Goal: Navigation & Orientation: Find specific page/section

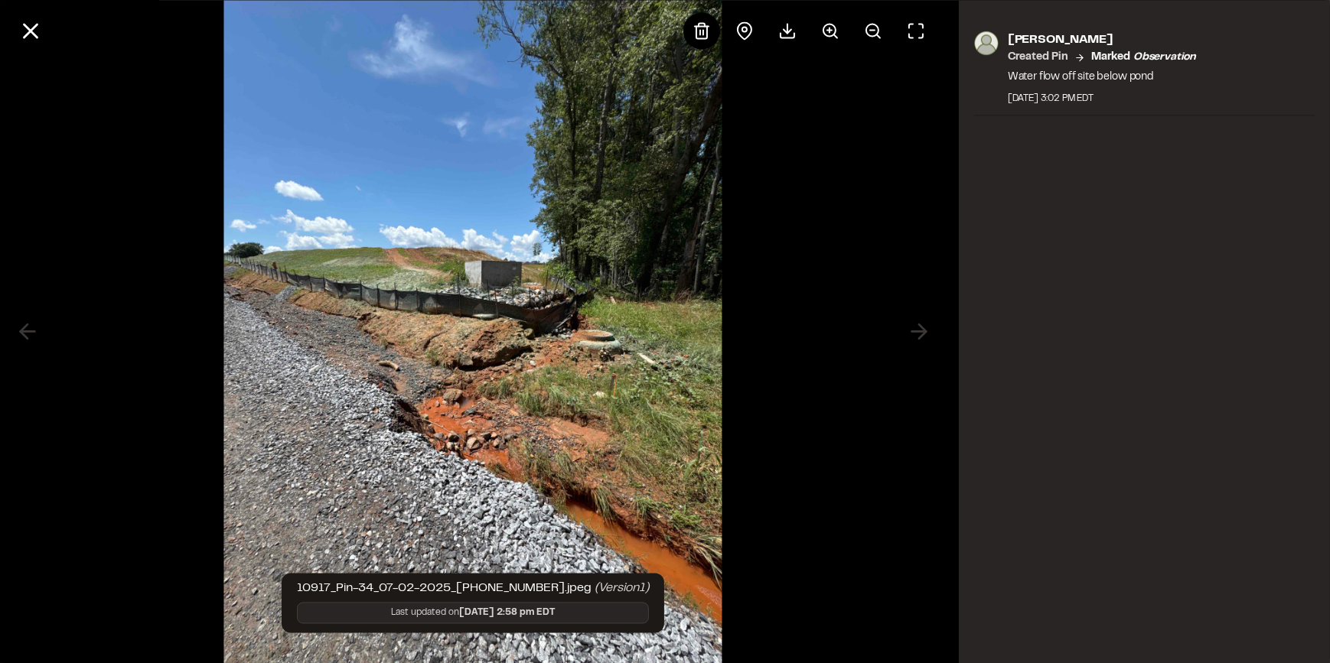
click at [136, 145] on div at bounding box center [473, 331] width 946 height 663
click at [28, 34] on line at bounding box center [30, 30] width 13 height 13
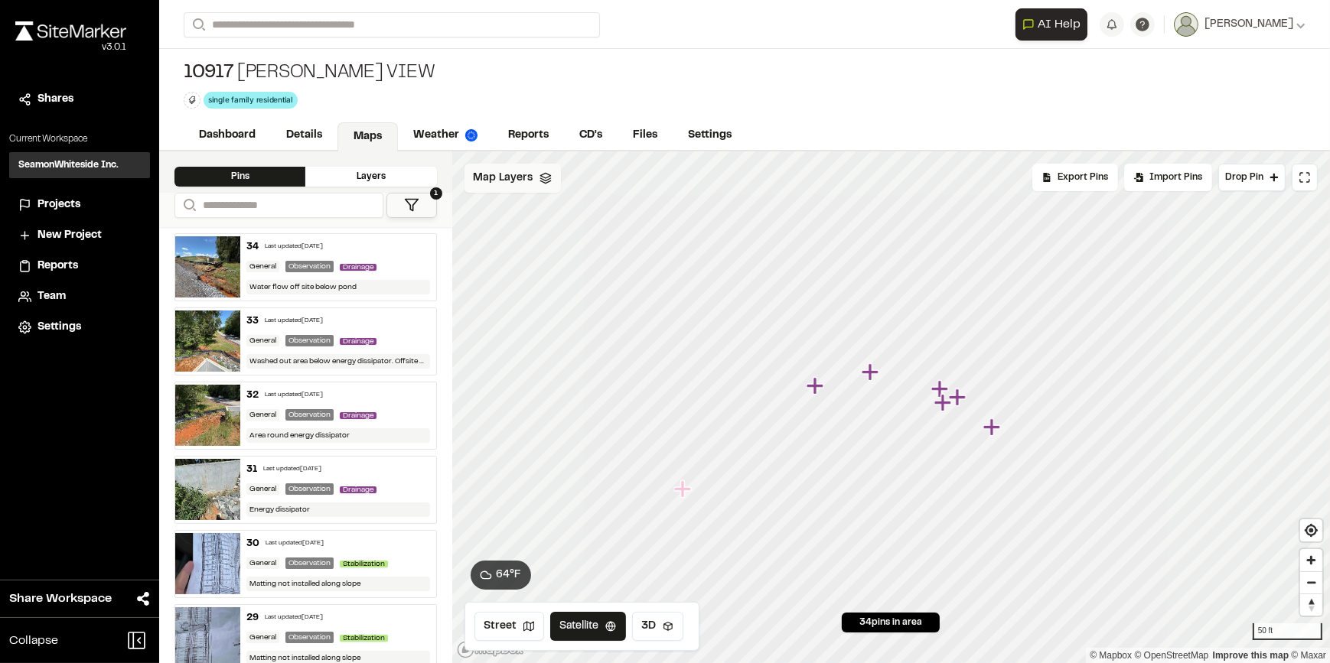
click at [502, 191] on div "Map Layers" at bounding box center [512, 178] width 96 height 29
click at [521, 214] on div "All Layers" at bounding box center [562, 211] width 196 height 29
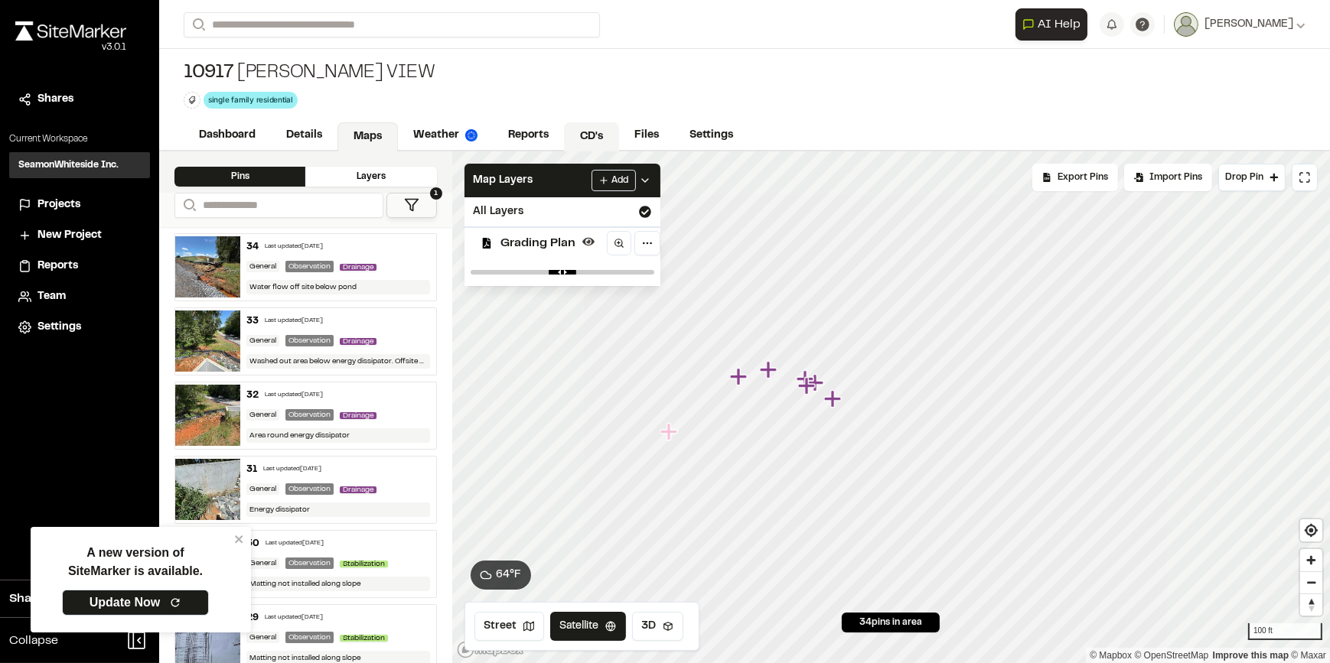
click at [604, 135] on link "CD's" at bounding box center [591, 136] width 55 height 29
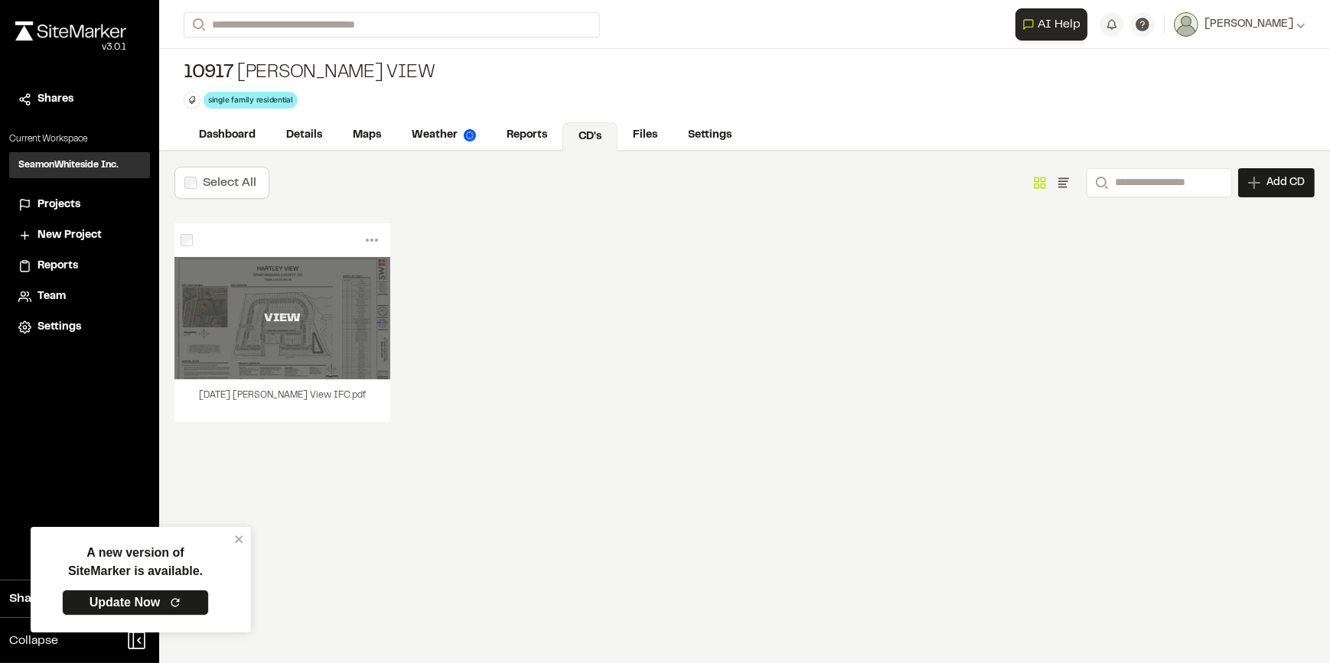
click at [264, 330] on div "VIEW" at bounding box center [282, 318] width 216 height 122
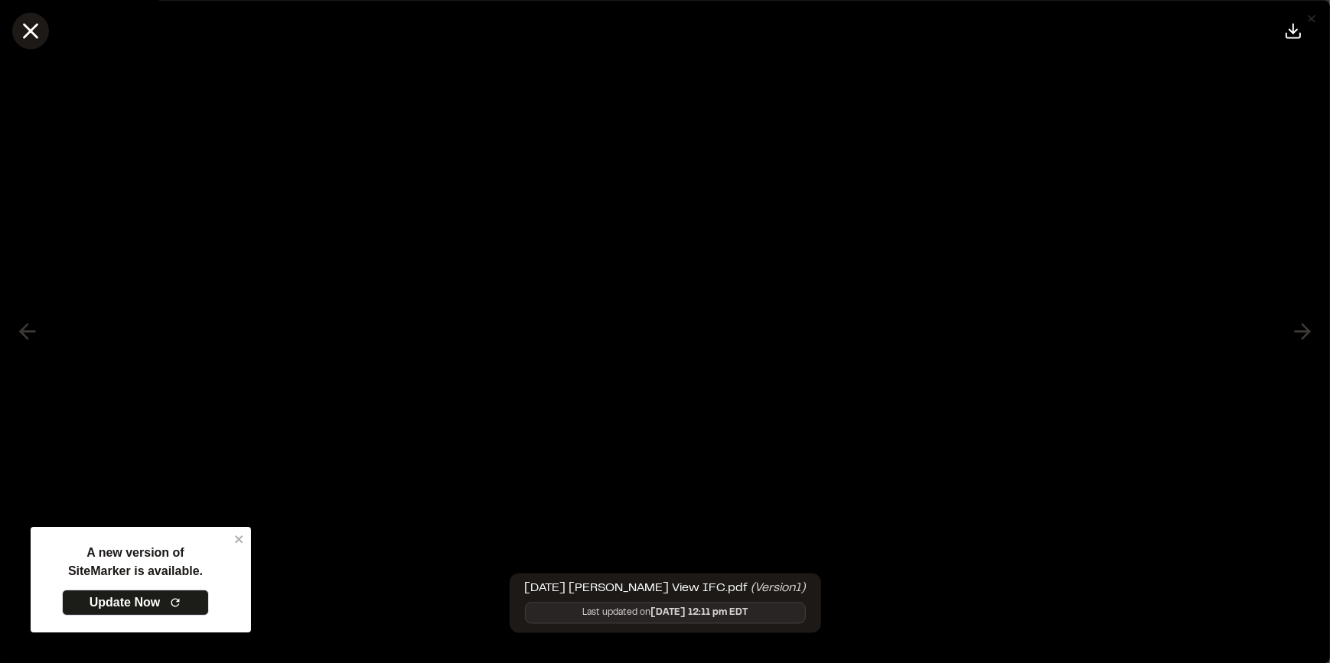
click at [28, 22] on icon at bounding box center [31, 31] width 26 height 26
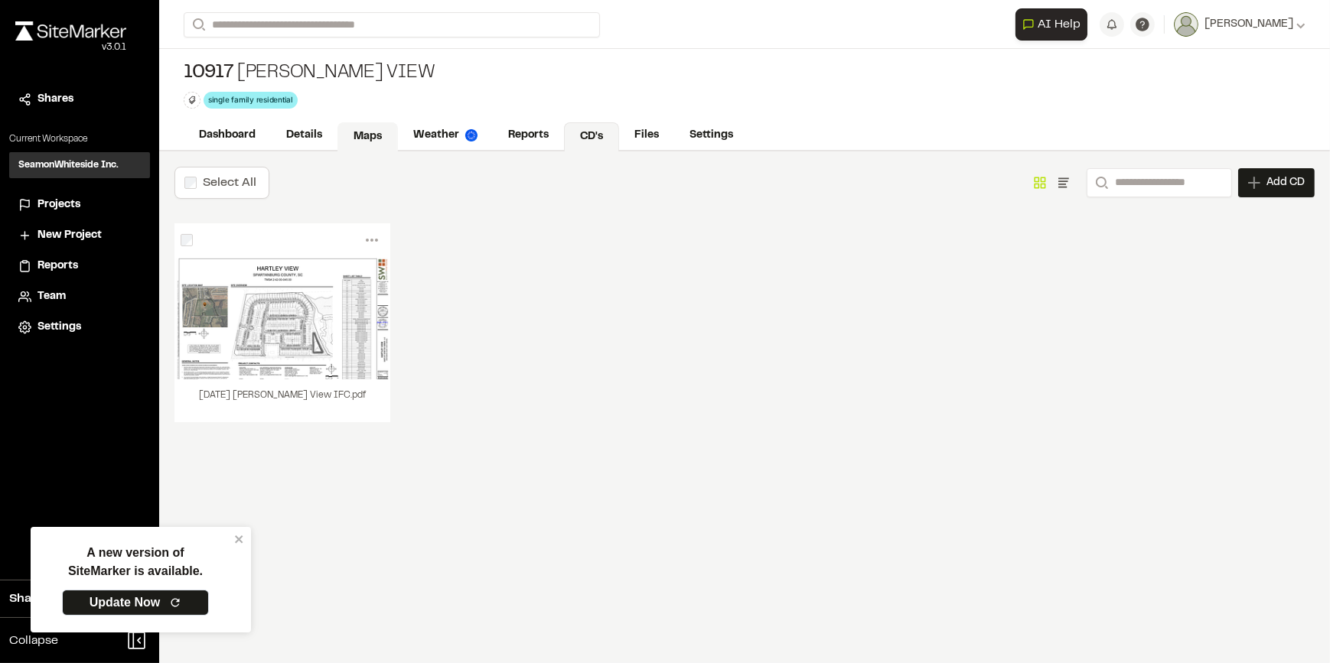
click at [373, 132] on link "Maps" at bounding box center [367, 136] width 60 height 29
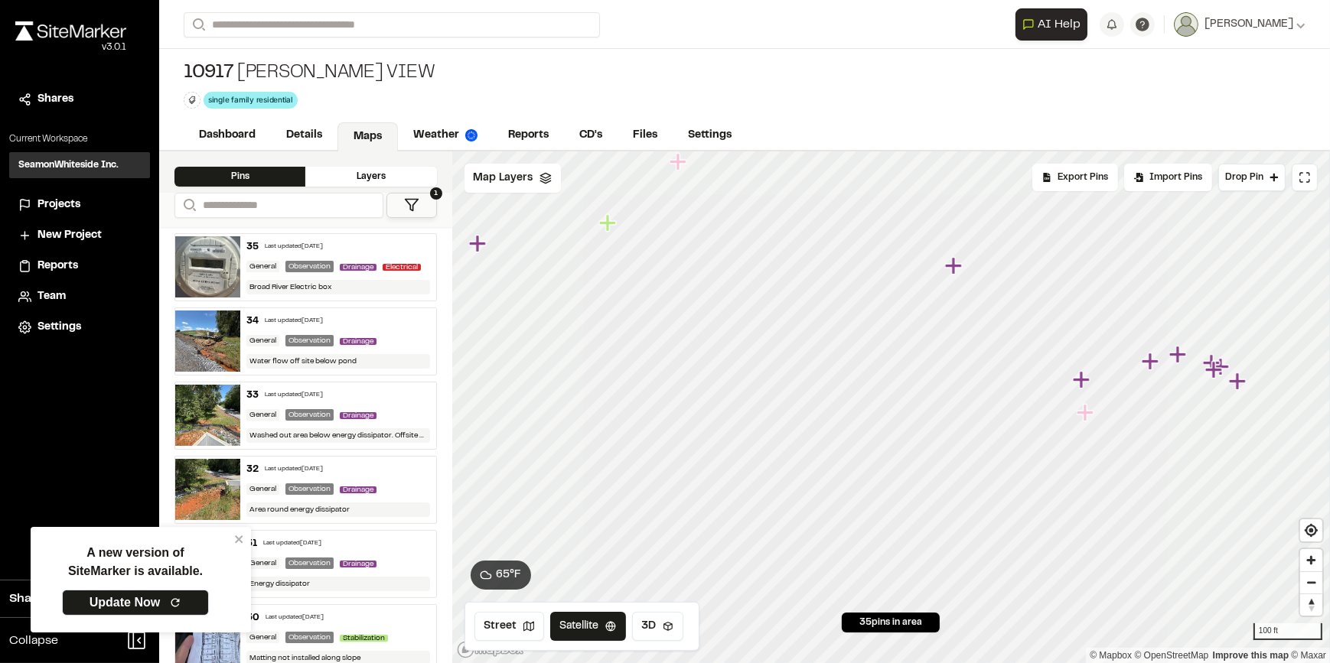
click at [1087, 418] on icon "Map marker" at bounding box center [1086, 413] width 20 height 20
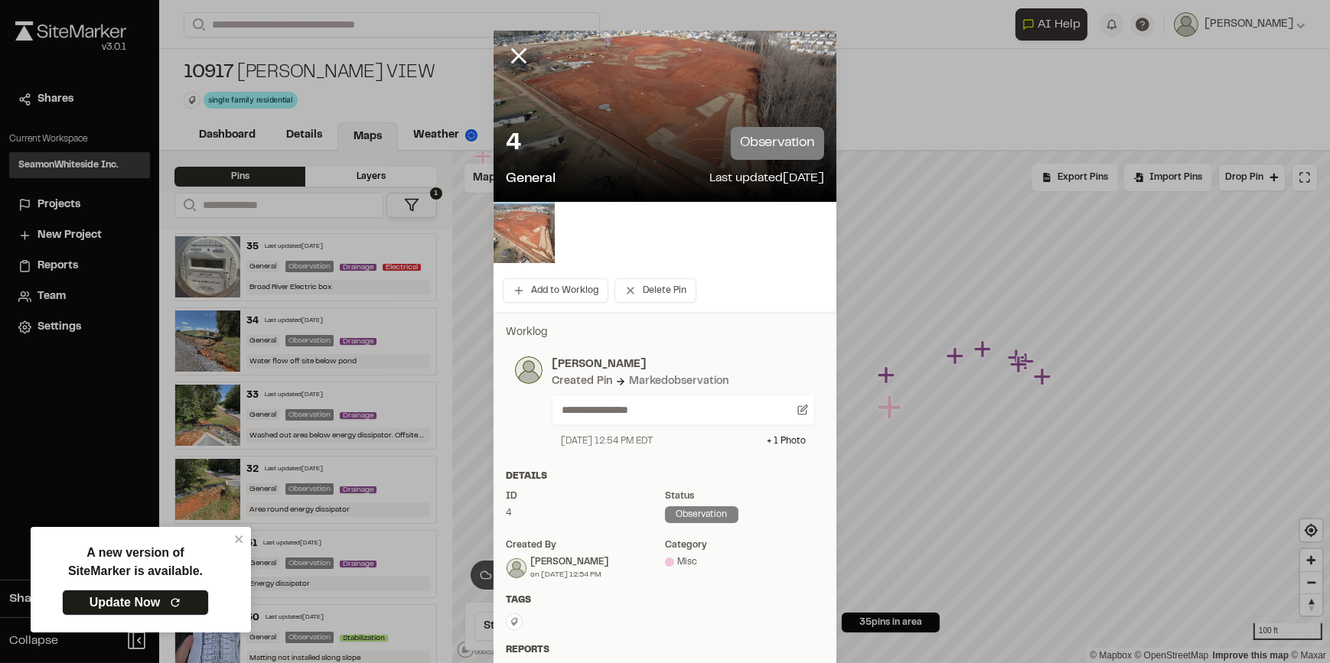
drag, startPoint x: 518, startPoint y: 59, endPoint x: 561, endPoint y: 69, distance: 44.0
click at [518, 58] on icon at bounding box center [519, 56] width 26 height 26
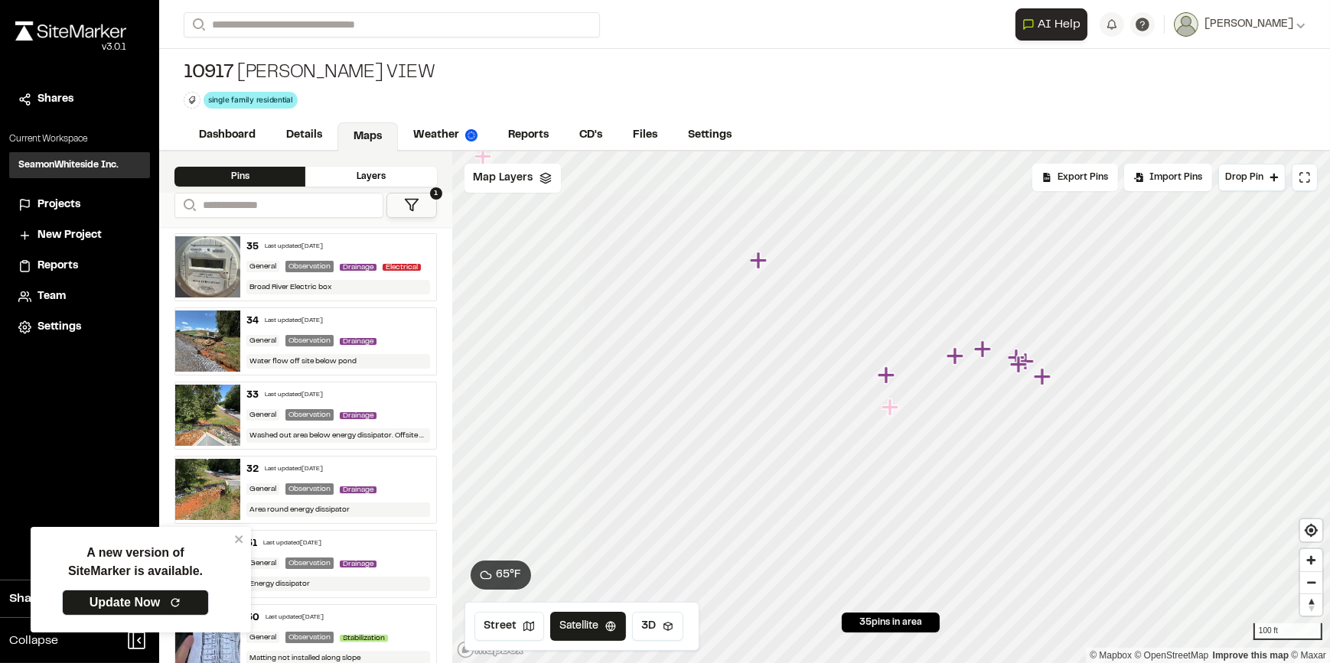
click at [890, 374] on icon "Map marker" at bounding box center [885, 374] width 17 height 17
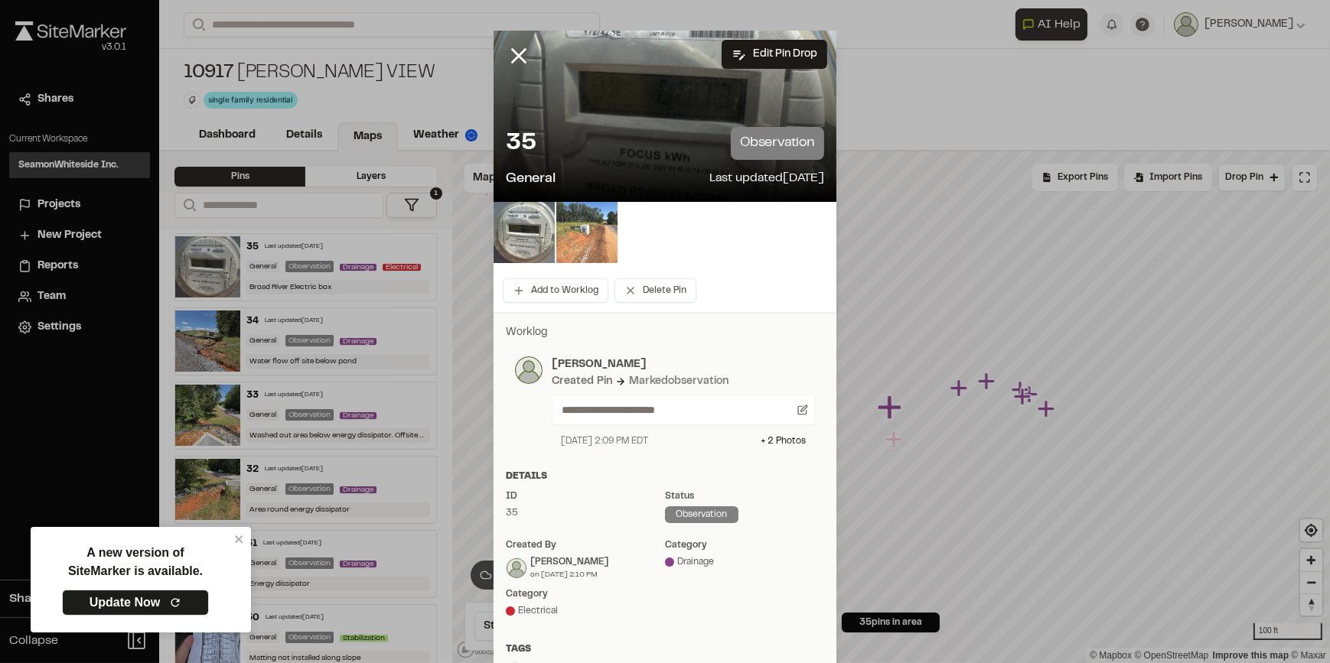
click at [588, 235] on img at bounding box center [586, 232] width 61 height 61
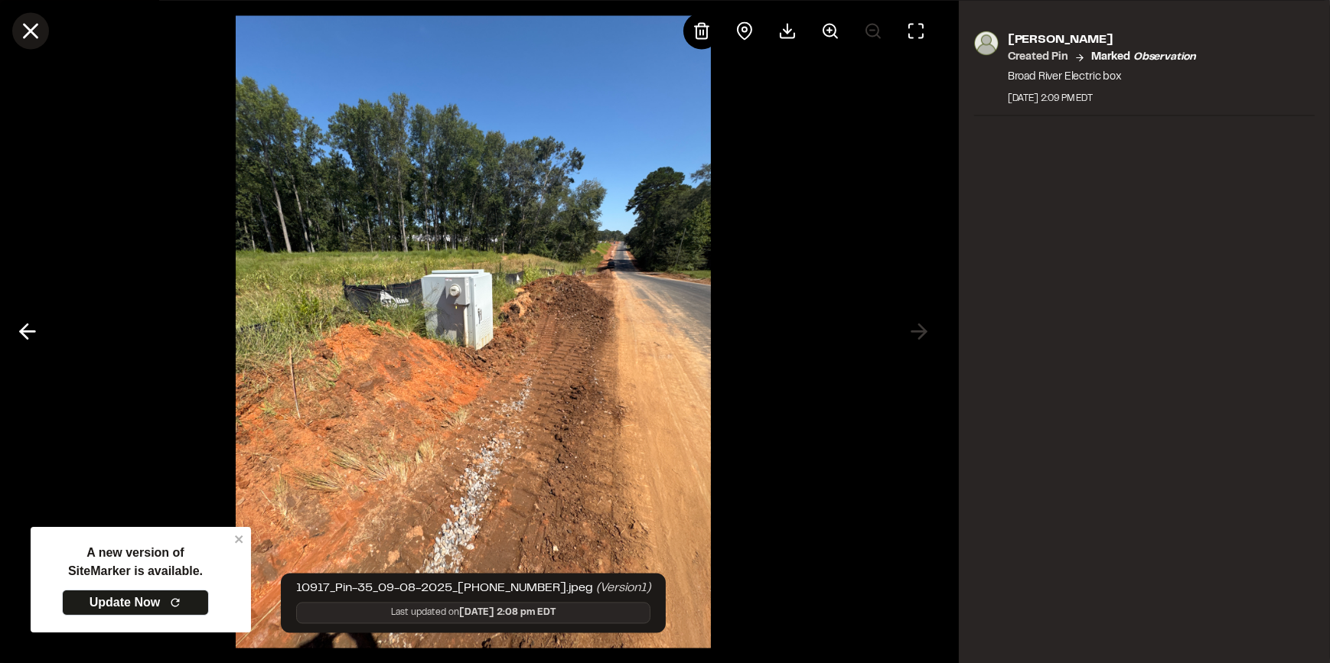
click at [23, 22] on icon at bounding box center [31, 31] width 26 height 26
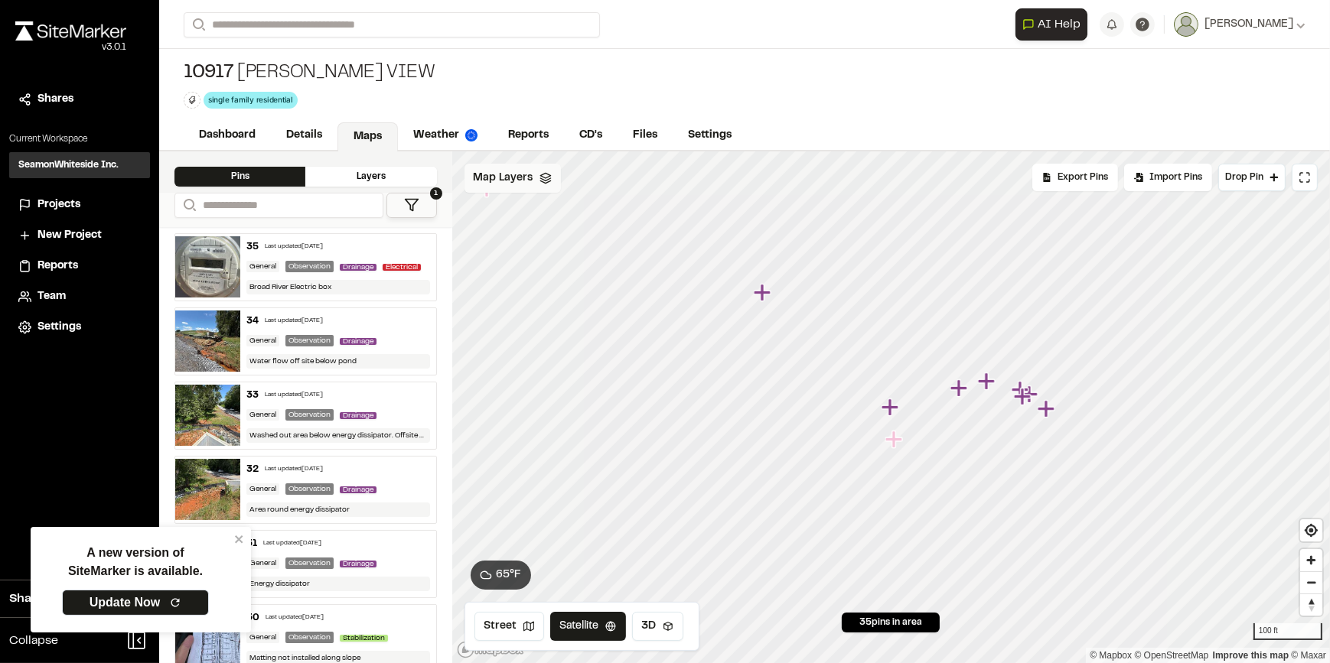
click at [501, 184] on span "Map Layers" at bounding box center [504, 178] width 60 height 17
click at [551, 248] on span "Grading Plan" at bounding box center [538, 243] width 75 height 18
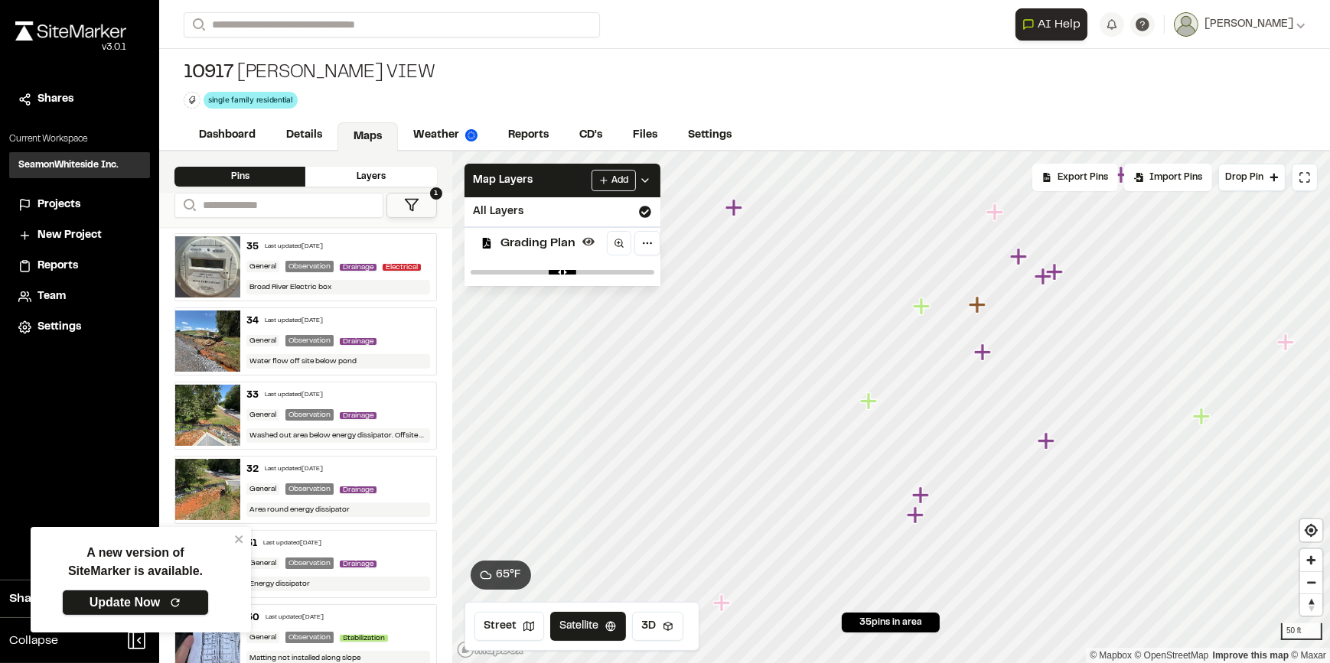
click at [185, 598] on link "Update Now" at bounding box center [135, 603] width 147 height 26
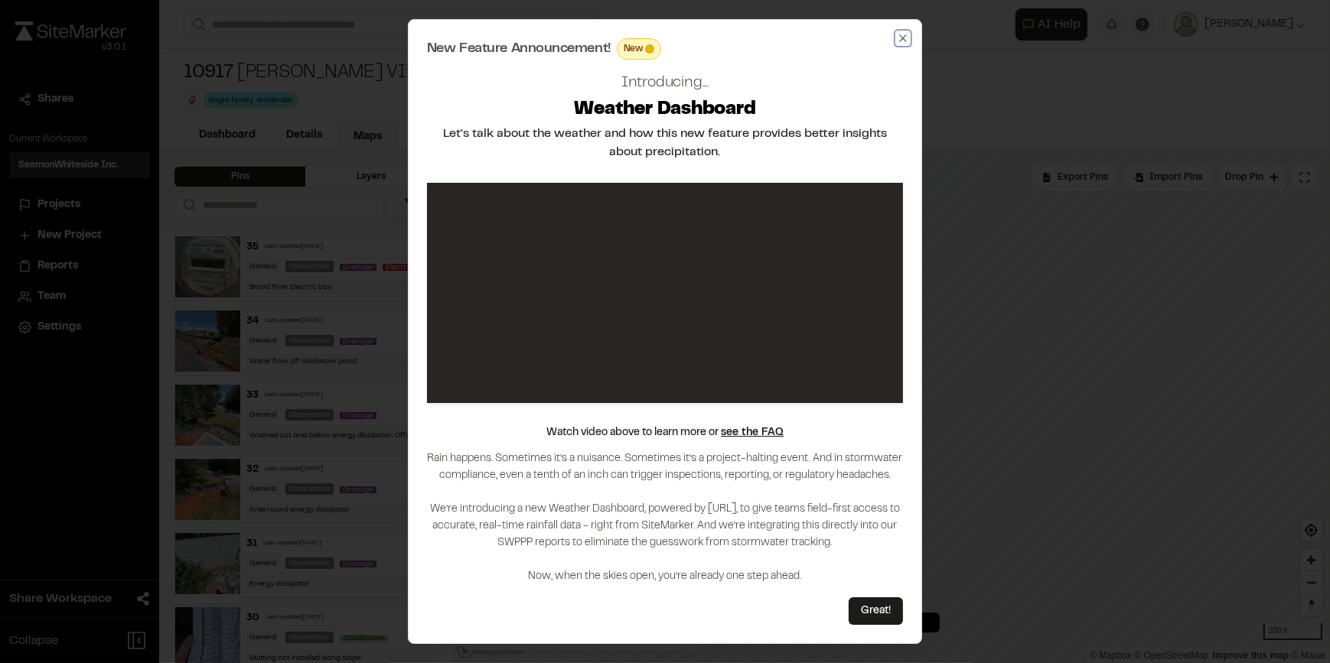
click at [907, 32] on icon "button" at bounding box center [903, 38] width 12 height 12
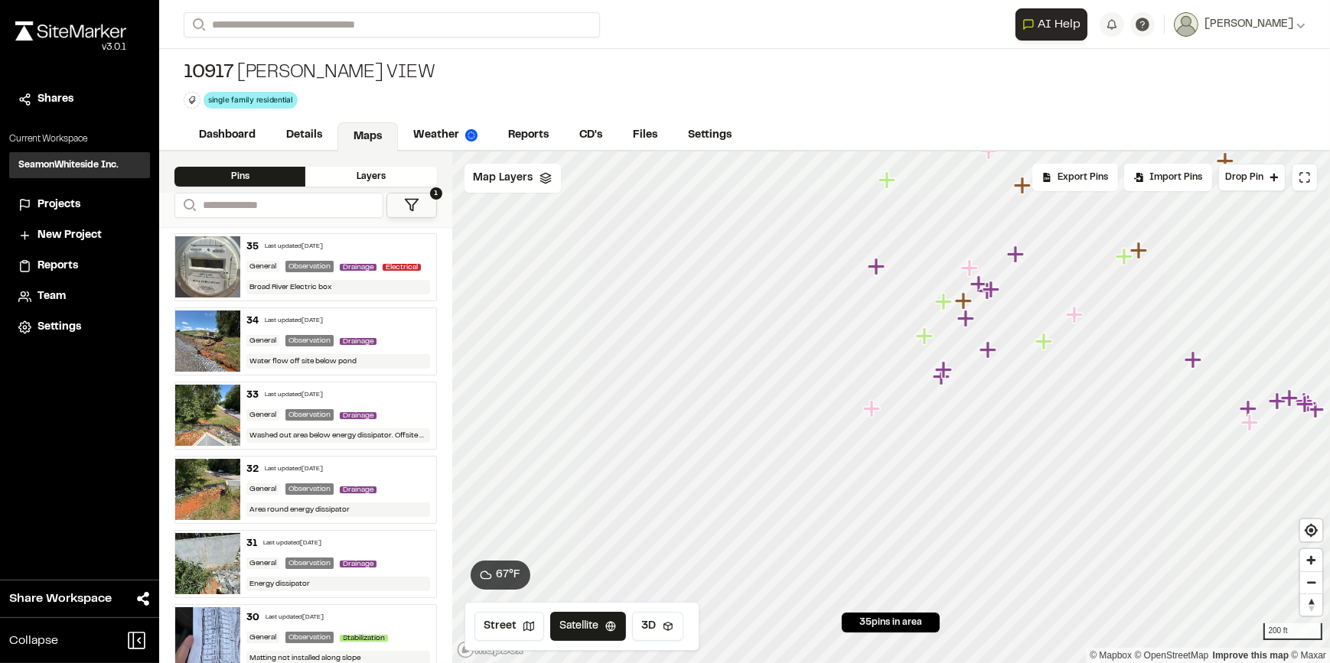
click at [204, 275] on img at bounding box center [207, 266] width 65 height 61
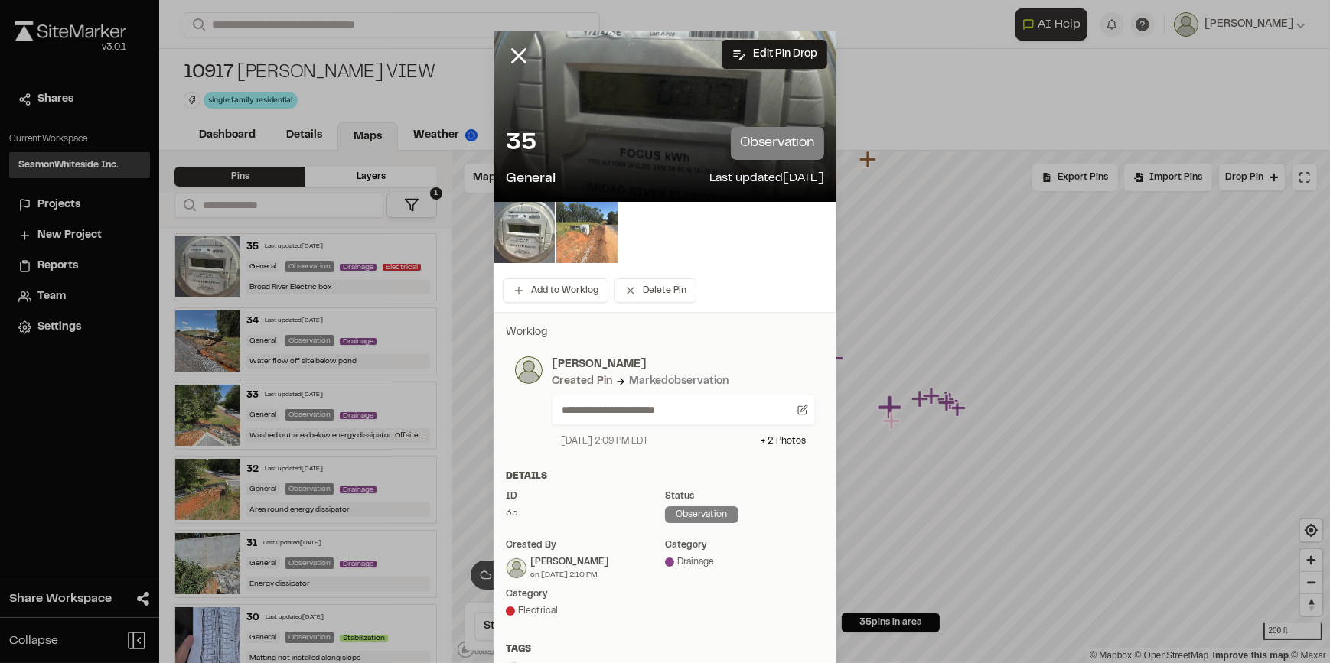
click at [585, 229] on img at bounding box center [586, 232] width 61 height 61
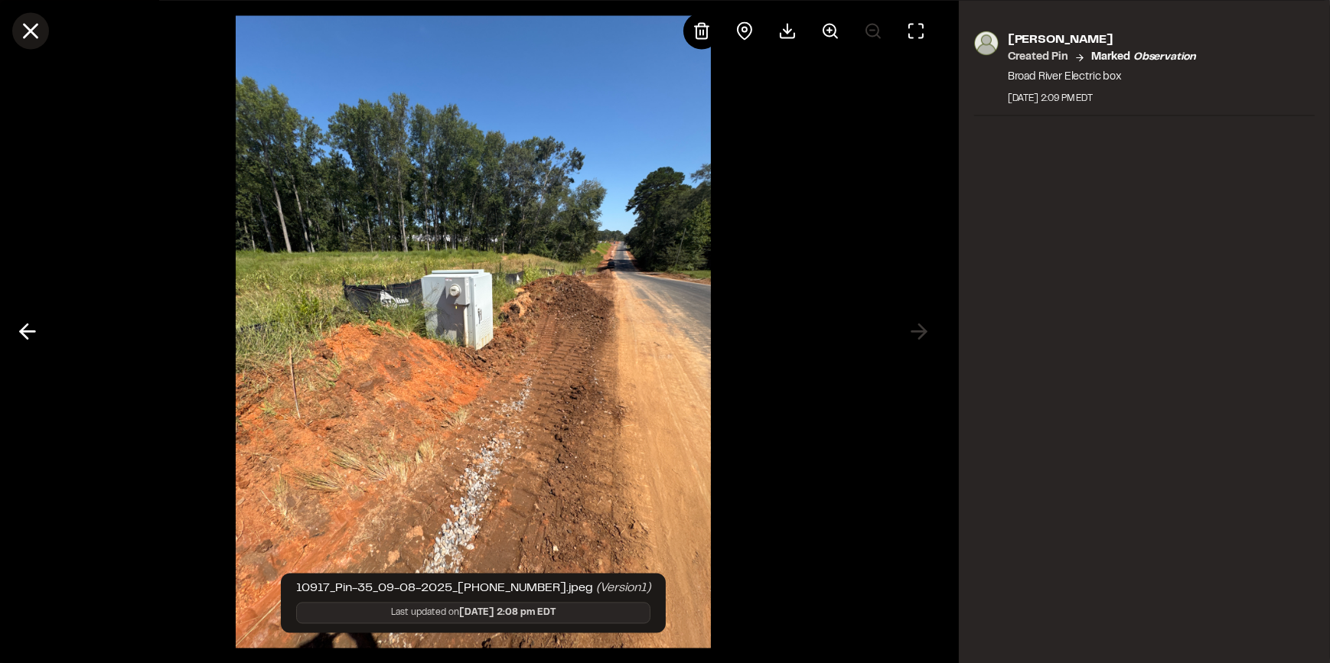
click at [28, 27] on line at bounding box center [30, 30] width 13 height 13
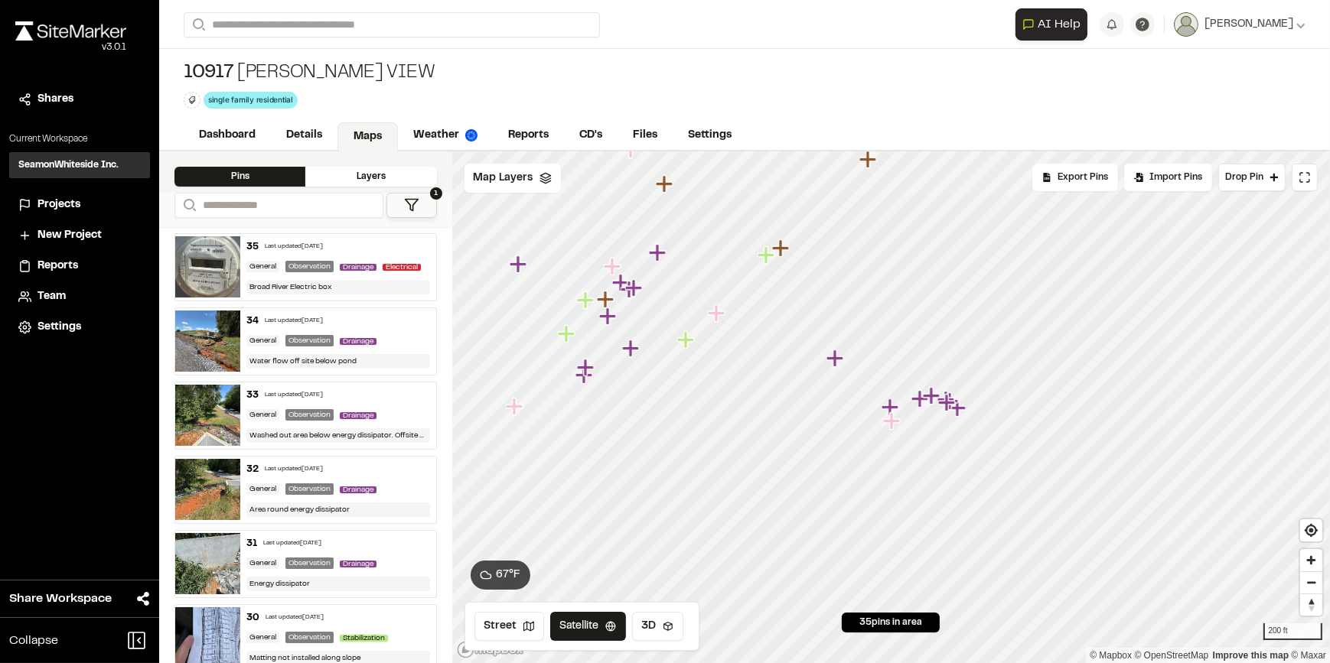
click at [70, 203] on span "Projects" at bounding box center [58, 205] width 43 height 17
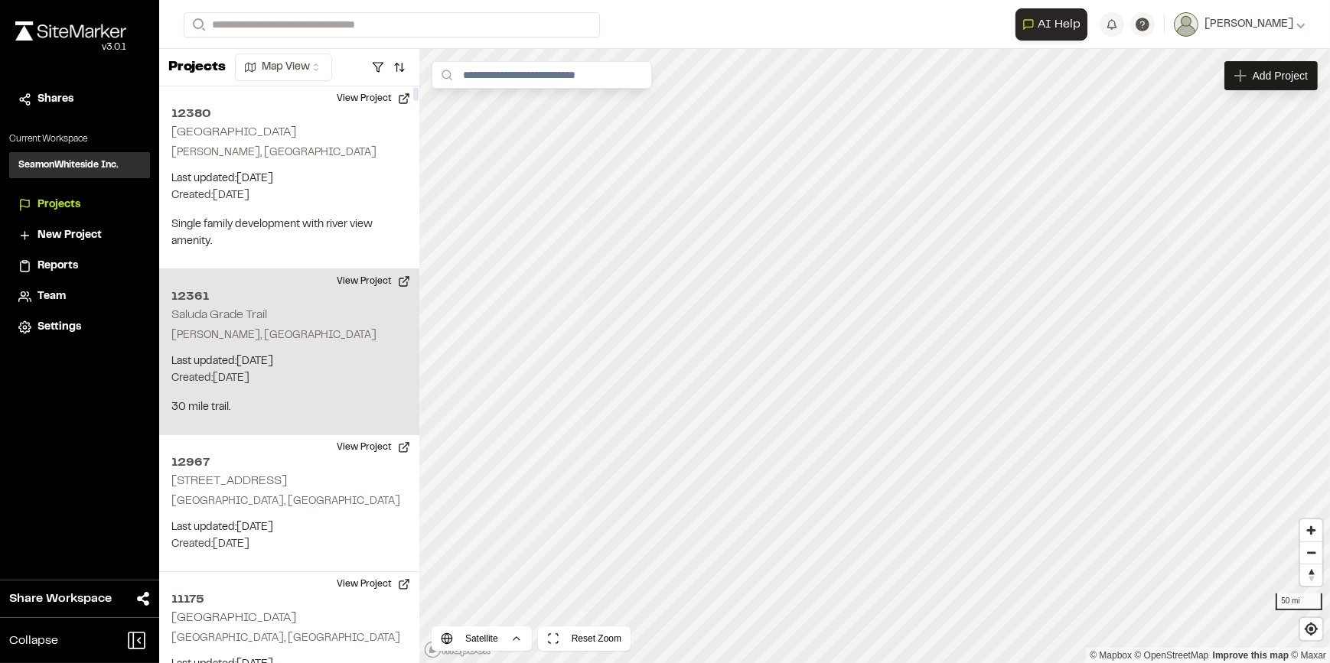
click at [316, 330] on p "[PERSON_NAME], [GEOGRAPHIC_DATA]" at bounding box center [289, 335] width 236 height 17
click at [876, 358] on div "12361 Saluda Grade Trail" at bounding box center [874, 356] width 23 height 23
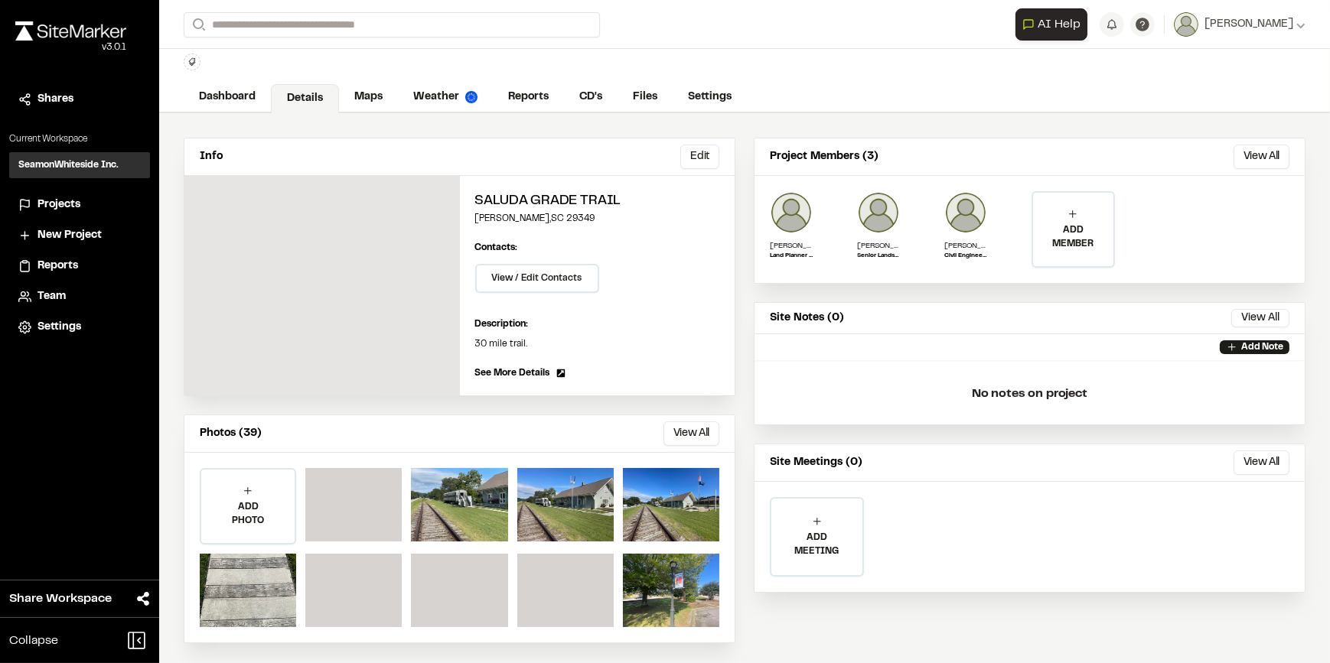
scroll to position [41, 0]
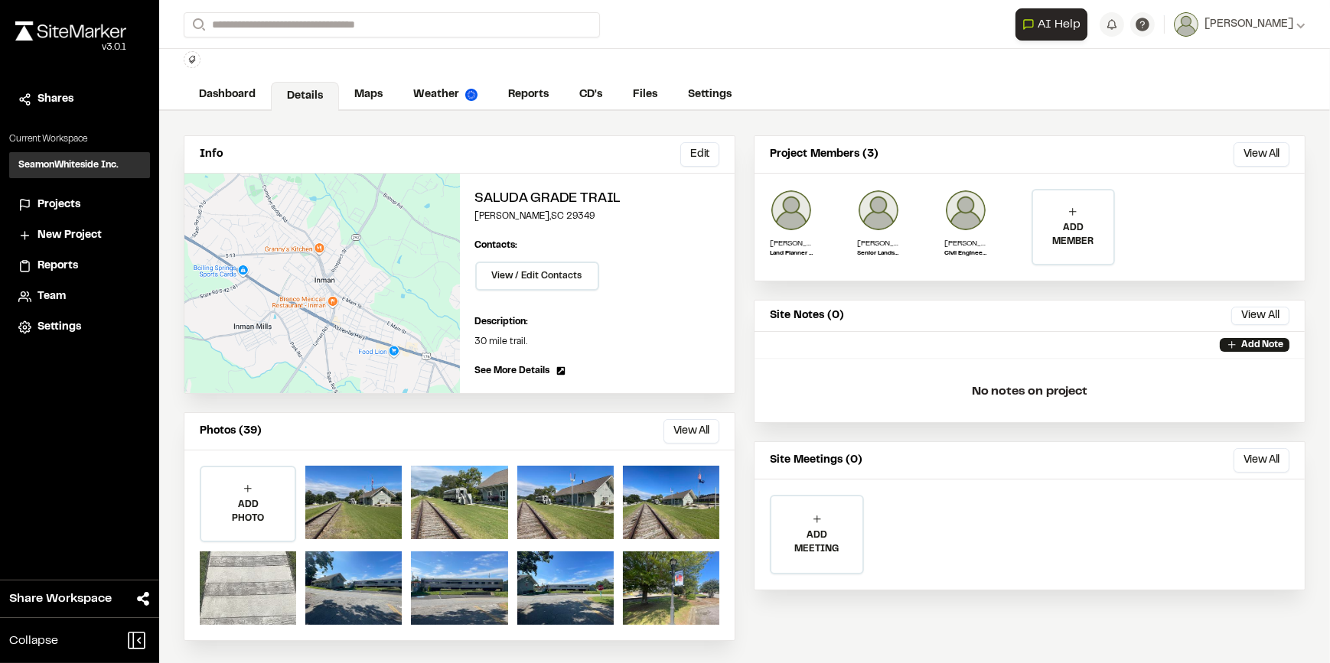
click at [255, 573] on div at bounding box center [248, 588] width 96 height 73
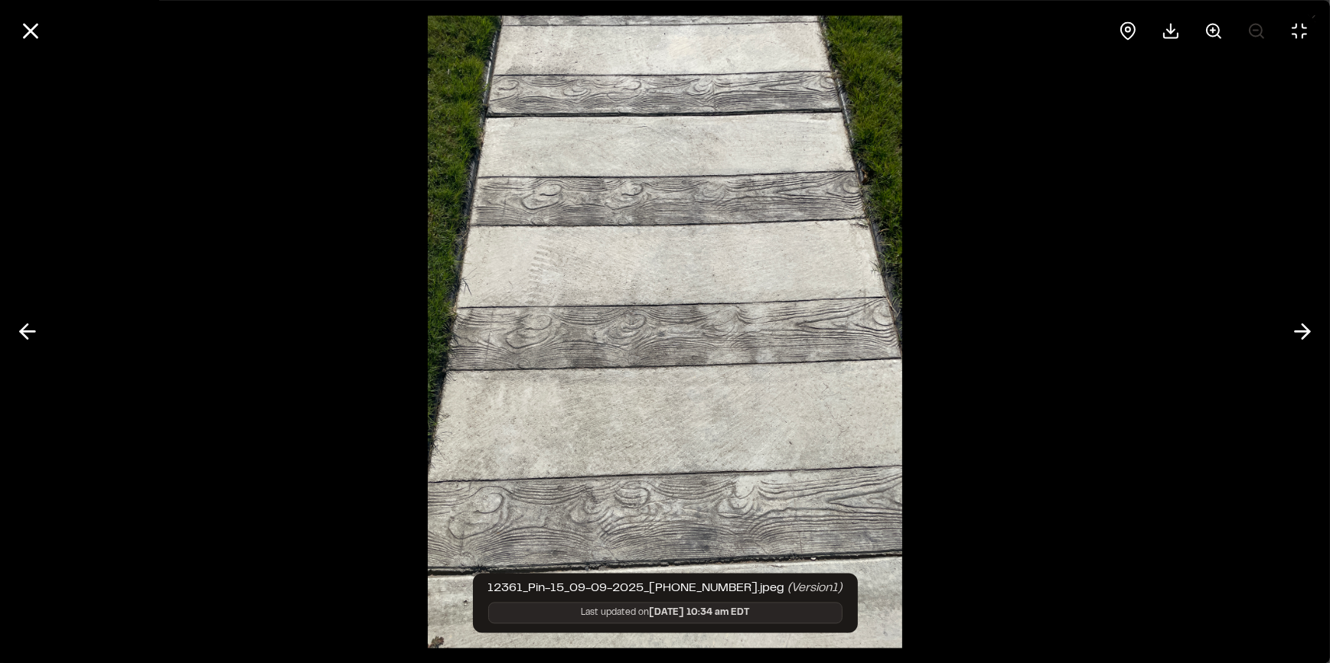
click at [254, 378] on div at bounding box center [665, 331] width 1330 height 663
click at [22, 28] on icon at bounding box center [31, 31] width 26 height 26
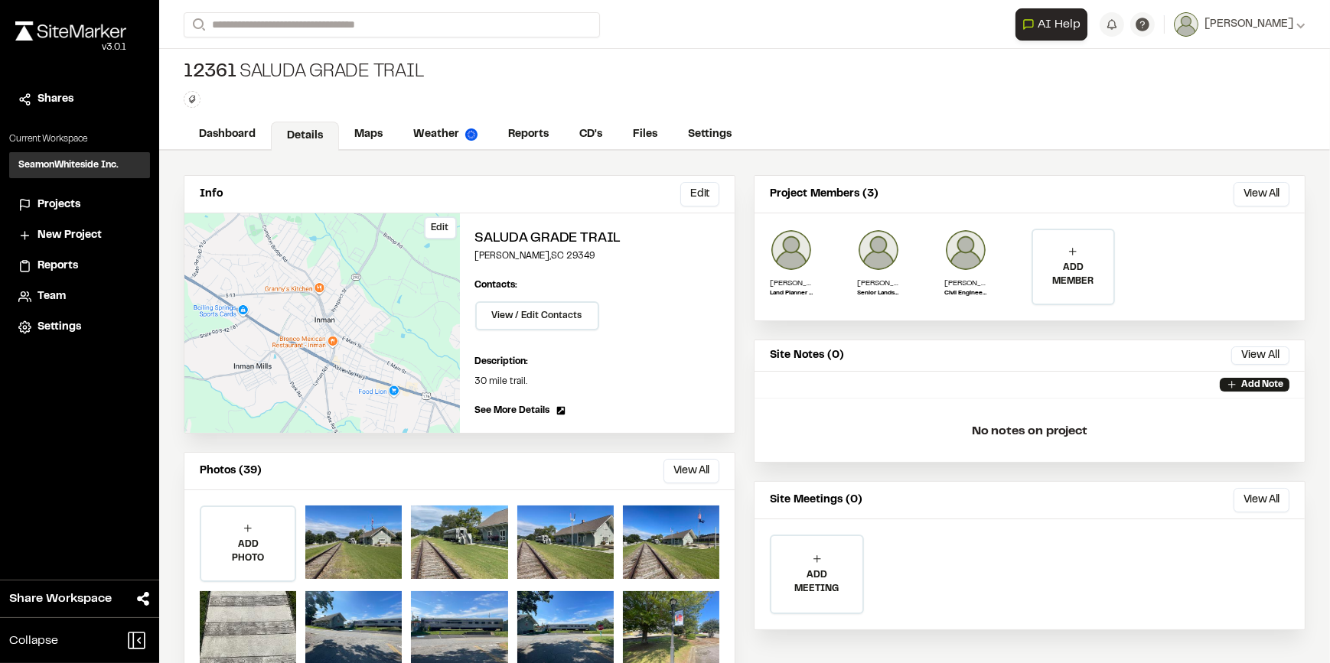
scroll to position [0, 0]
click at [587, 129] on link "CD's" at bounding box center [591, 136] width 55 height 29
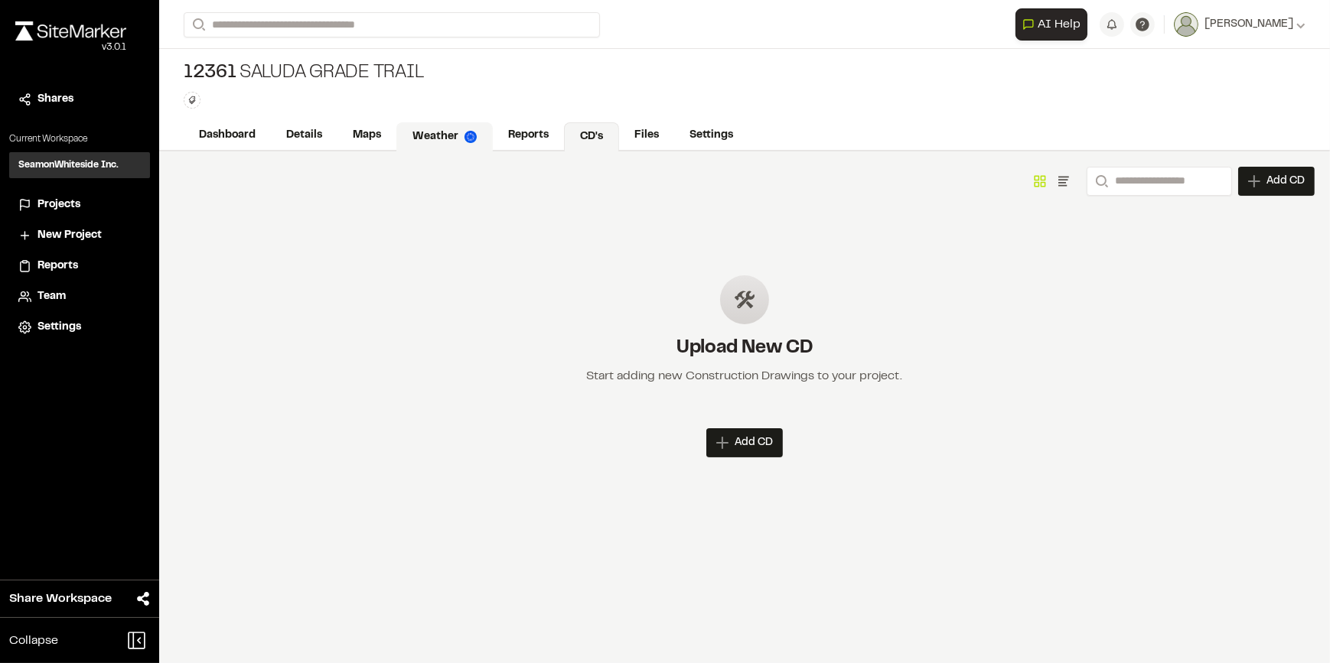
click at [435, 132] on link "Weather" at bounding box center [444, 136] width 96 height 29
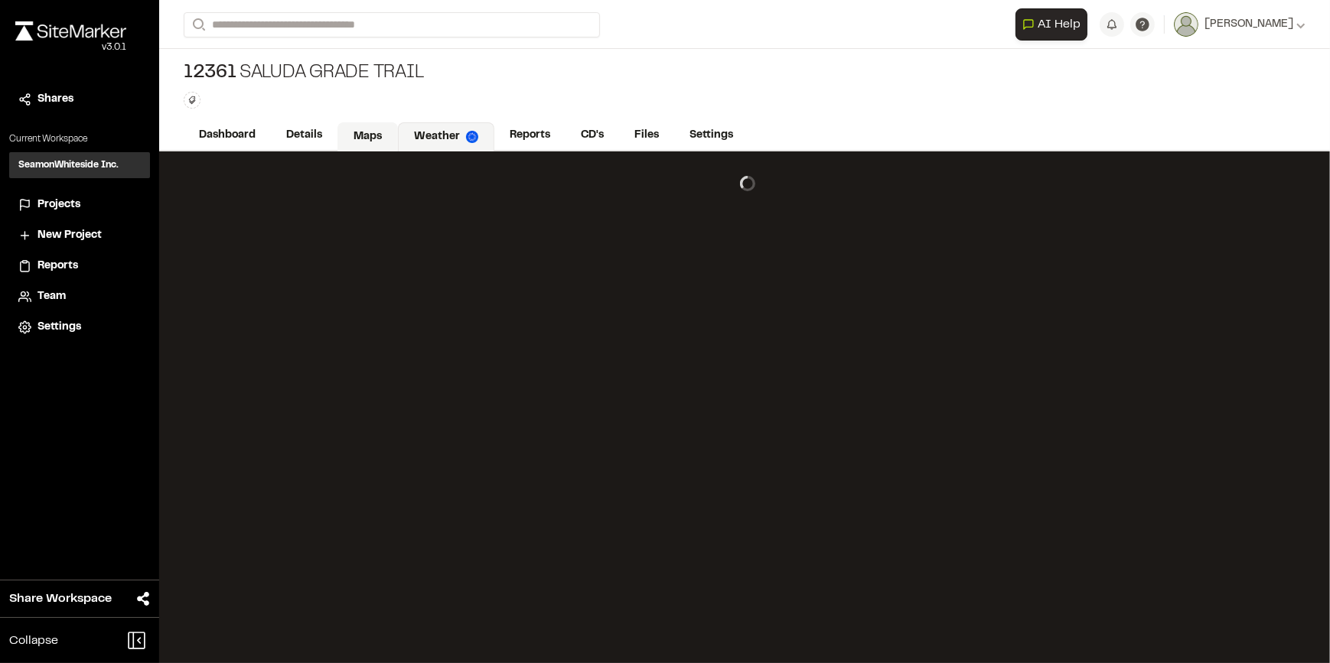
click at [359, 135] on link "Maps" at bounding box center [367, 136] width 60 height 29
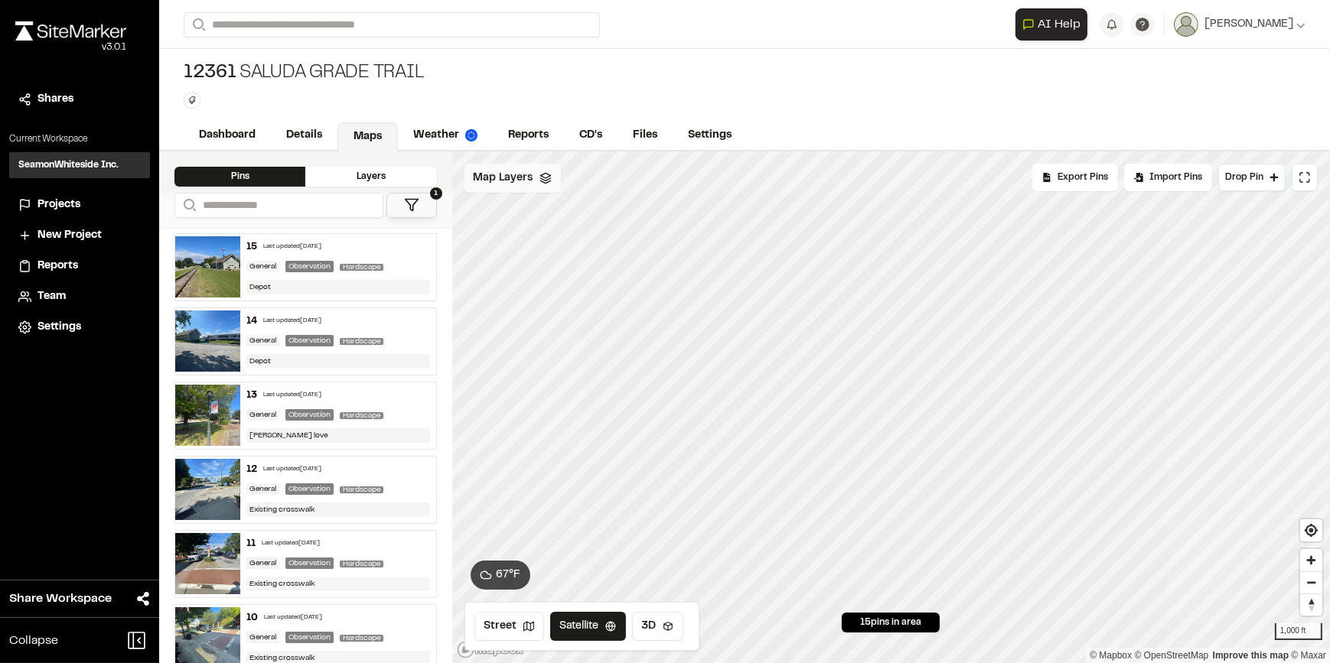
click at [534, 181] on div "Map Layers" at bounding box center [512, 178] width 96 height 29
click at [507, 176] on span "Map Layers" at bounding box center [504, 180] width 60 height 17
click at [61, 198] on span "Projects" at bounding box center [58, 205] width 43 height 17
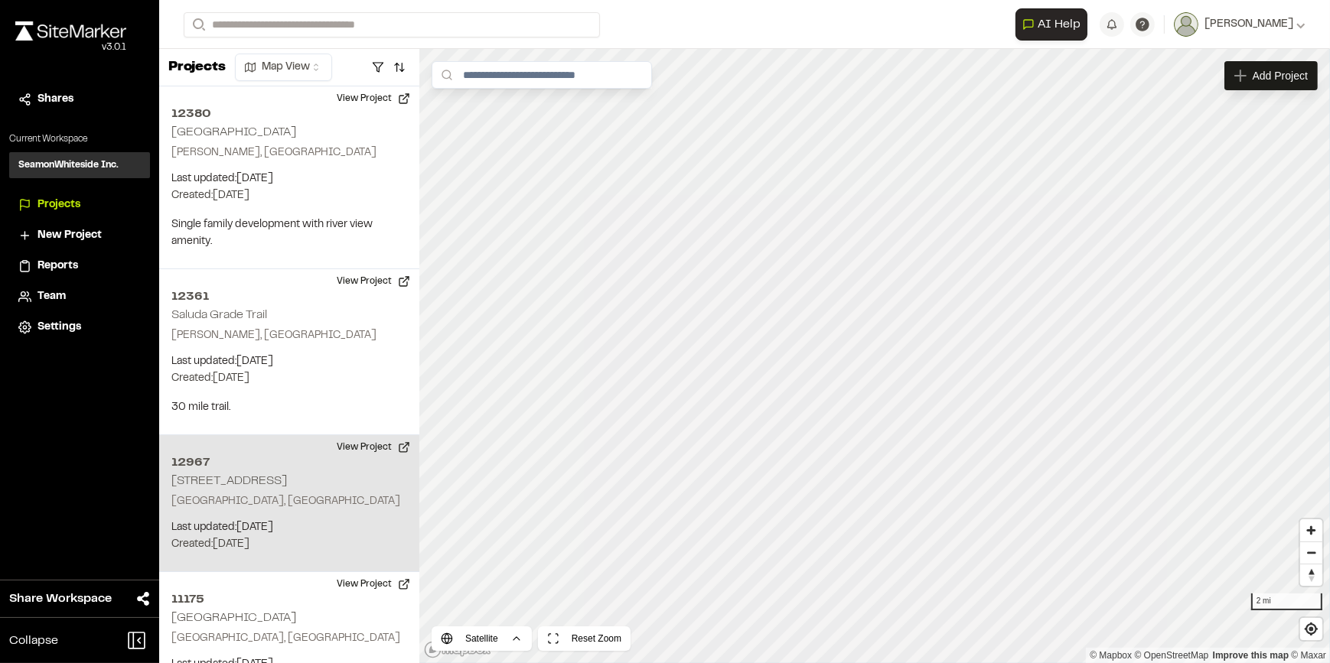
click at [414, 468] on div "1250 of 1250 projects used Max Active Project Limit Hit You have reached the li…" at bounding box center [744, 356] width 1170 height 614
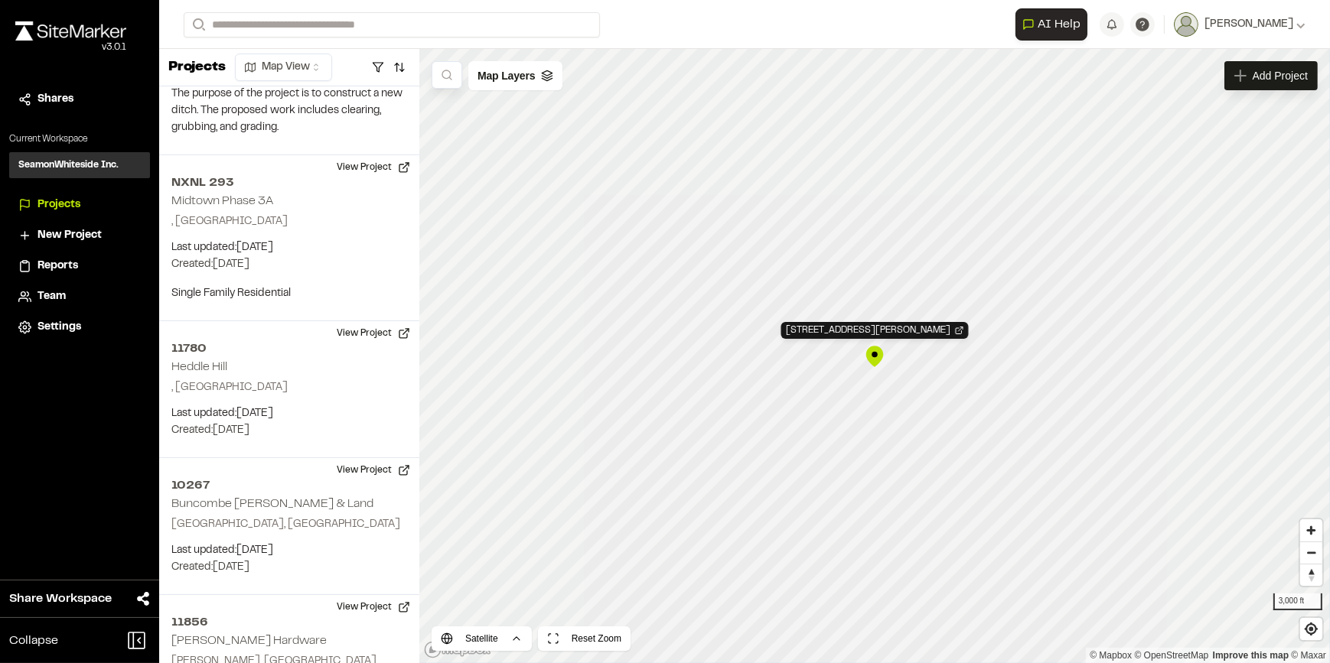
scroll to position [51676, 0]
